Goal: Information Seeking & Learning: Learn about a topic

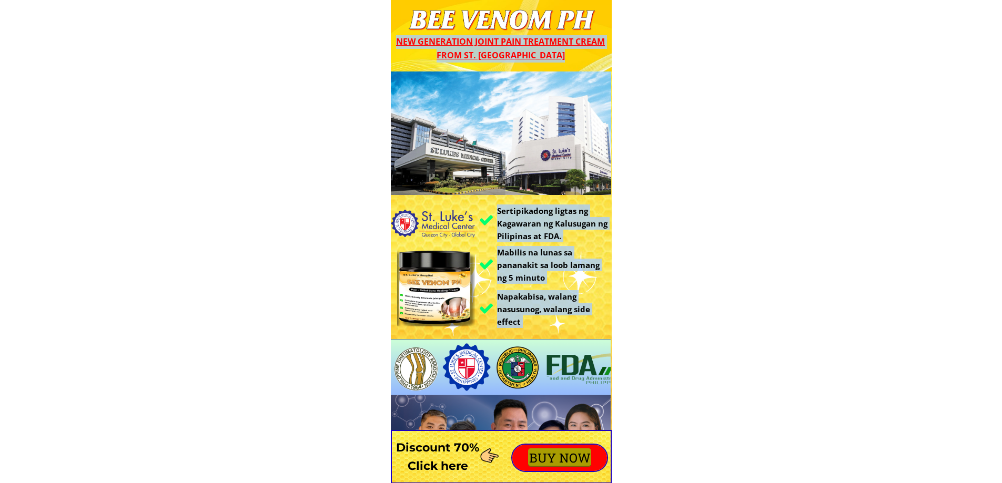
drag, startPoint x: 410, startPoint y: 8, endPoint x: 493, endPoint y: 417, distance: 417.6
click at [493, 417] on div "Sertipikadong ligtas ng Kagawaran ng Kalusugan ng Pilipinas at FDA. Mabilis na …" at bounding box center [501, 310] width 221 height 477
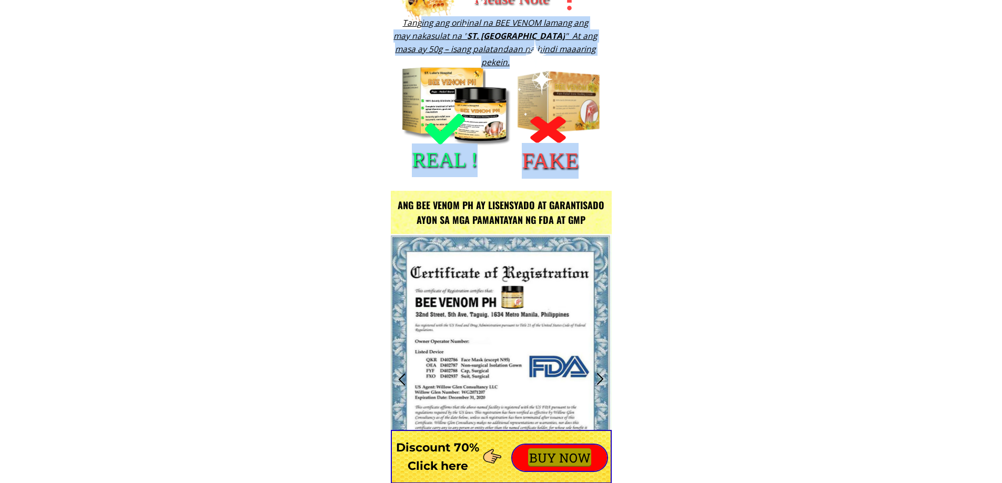
scroll to position [1301, 0]
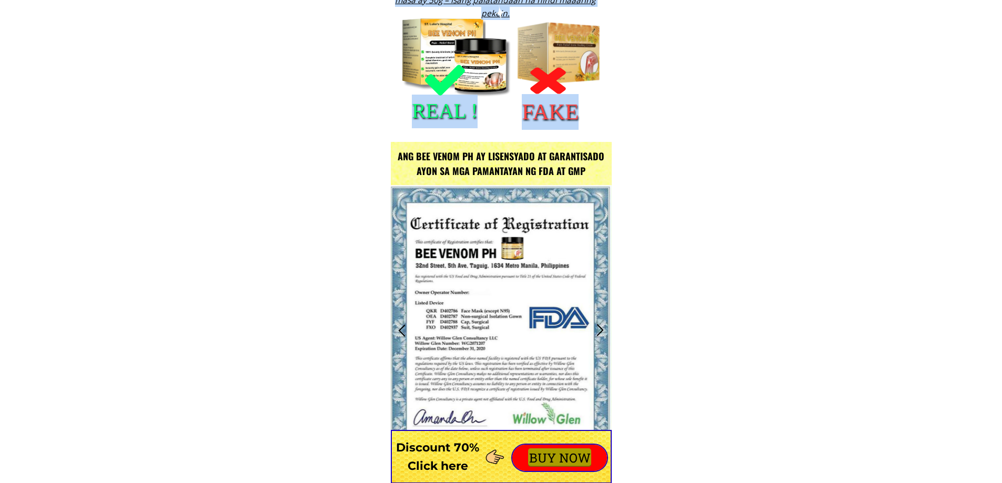
drag, startPoint x: 415, startPoint y: 36, endPoint x: 499, endPoint y: 502, distance: 473.7
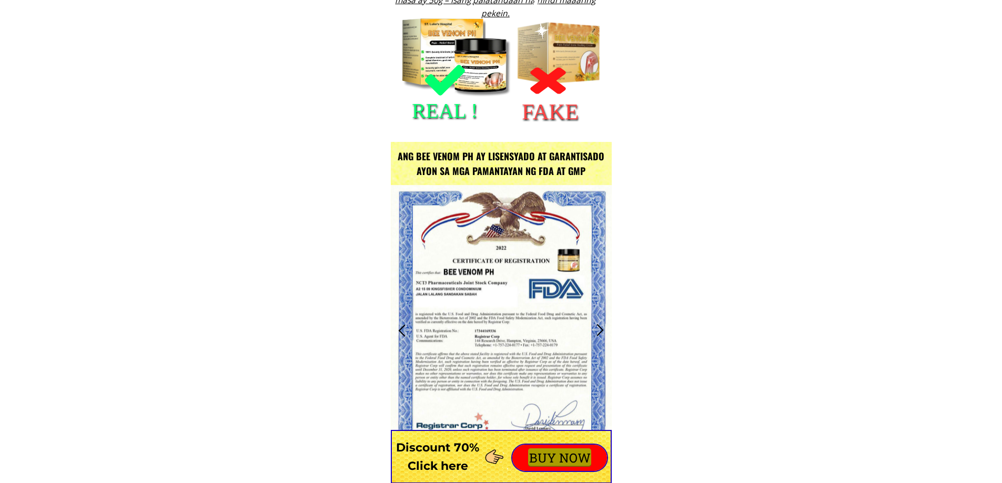
scroll to position [2199, 0]
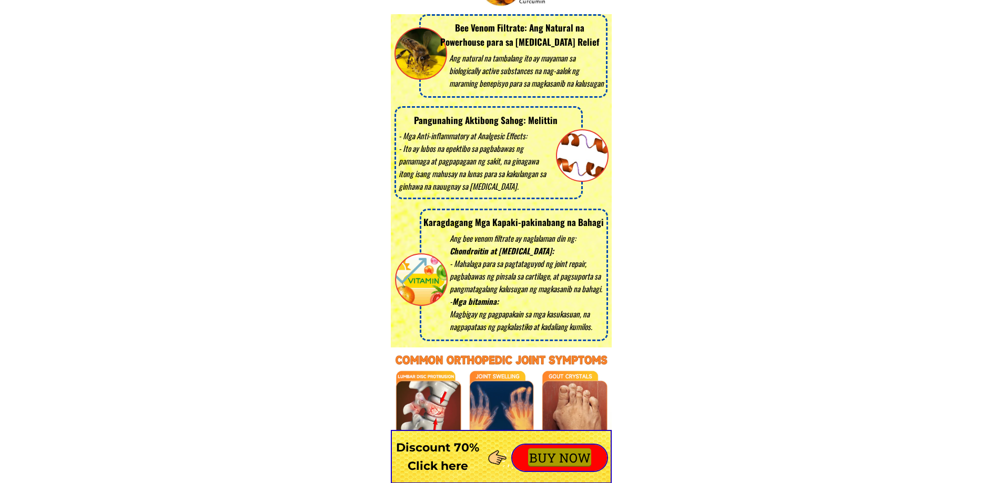
drag, startPoint x: 441, startPoint y: 244, endPoint x: 480, endPoint y: 349, distance: 112.7
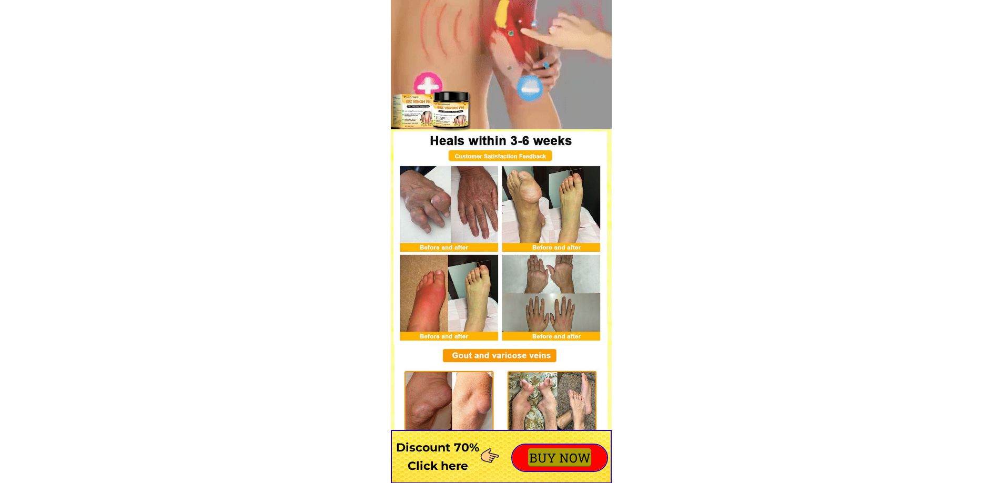
scroll to position [4271, 0]
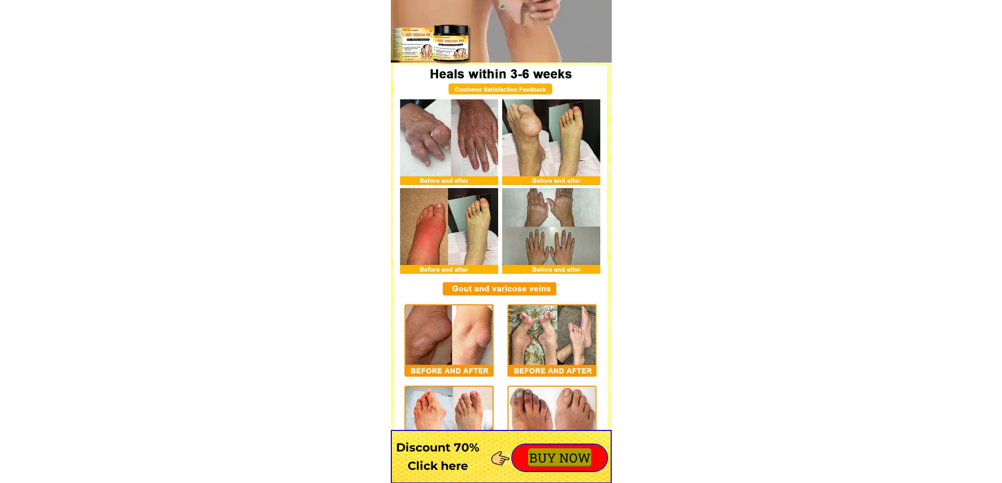
drag, startPoint x: 422, startPoint y: 137, endPoint x: 525, endPoint y: 489, distance: 367.0
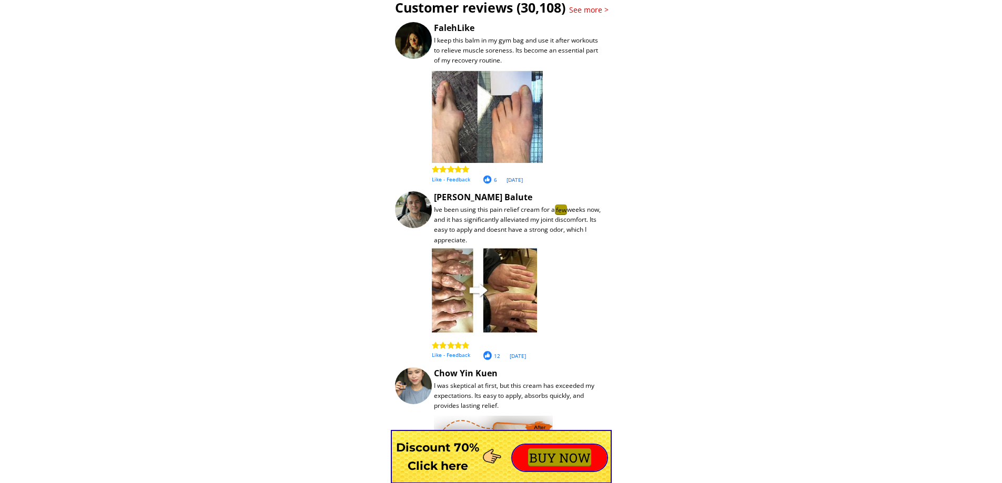
scroll to position [9297, 0]
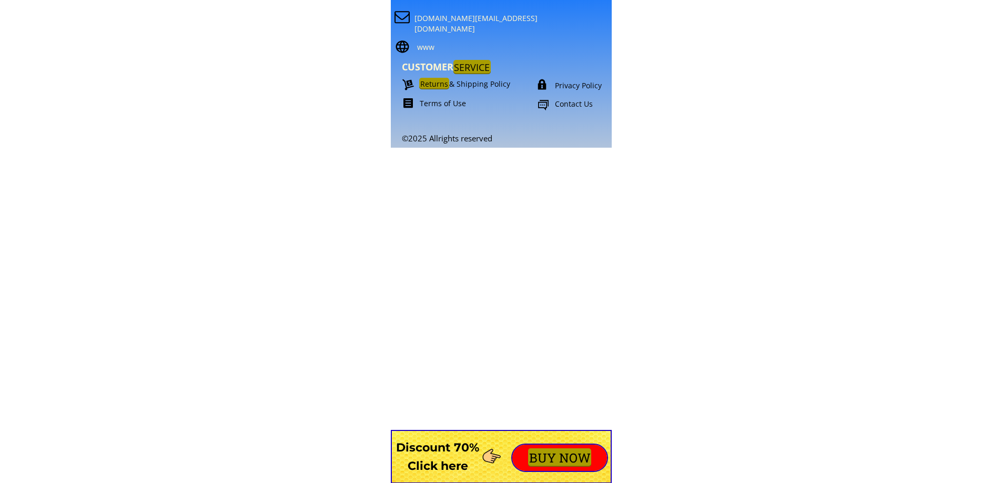
click at [571, 78] on div "©2025 Allrights reserved [DOMAIN_NAME][EMAIL_ADDRESS][DOMAIN_NAME] CUSTOMER SER…" at bounding box center [510, 43] width 246 height 199
click at [571, 82] on p "Privacy Policy" at bounding box center [592, 85] width 74 height 11
